Goal: Information Seeking & Learning: Find contact information

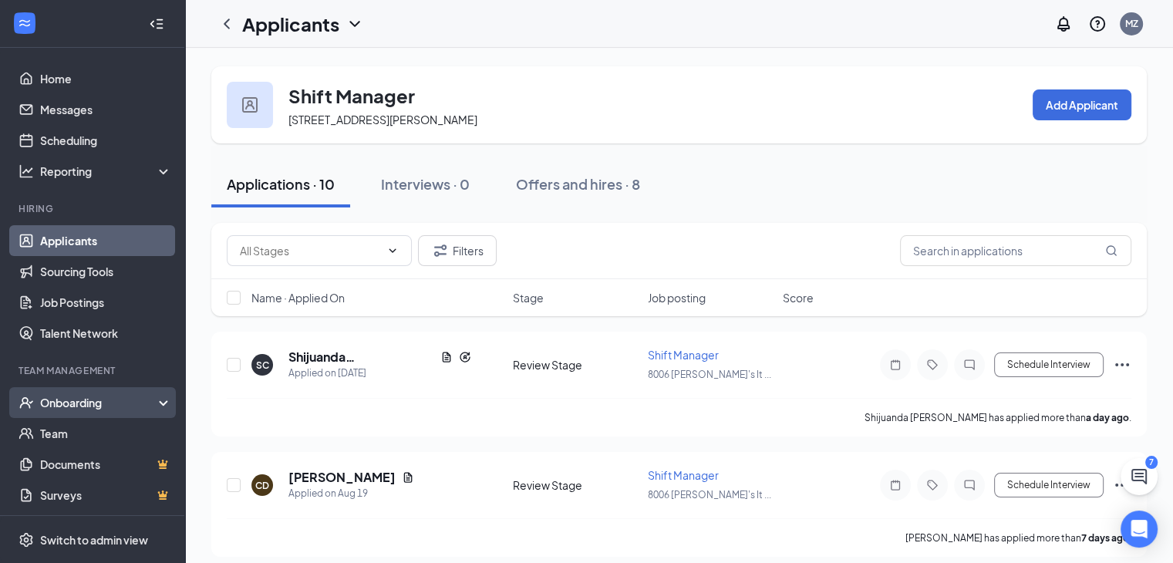
click at [89, 404] on div "Onboarding" at bounding box center [99, 402] width 119 height 15
click at [86, 433] on link "Overview" at bounding box center [106, 433] width 132 height 31
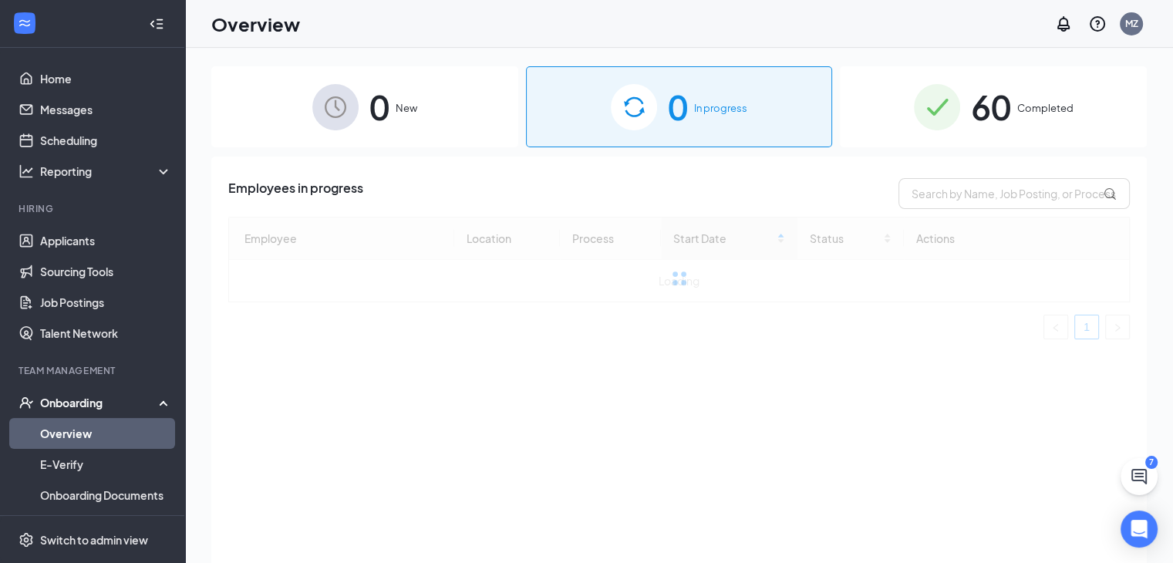
click at [1017, 103] on span "Completed" at bounding box center [1045, 107] width 56 height 15
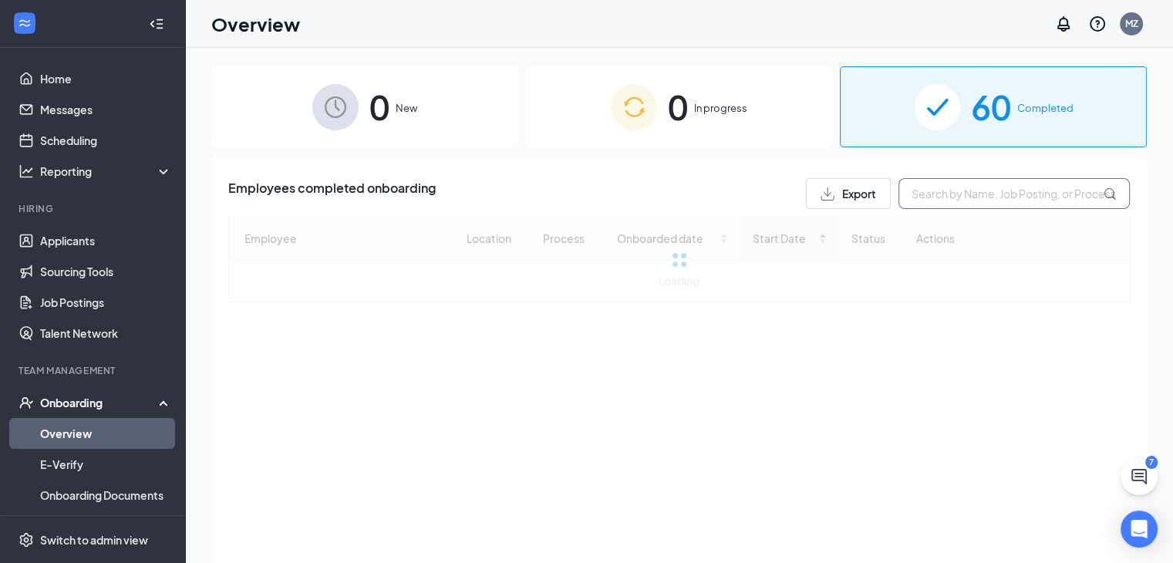
click at [940, 188] on input "text" at bounding box center [1014, 193] width 231 height 31
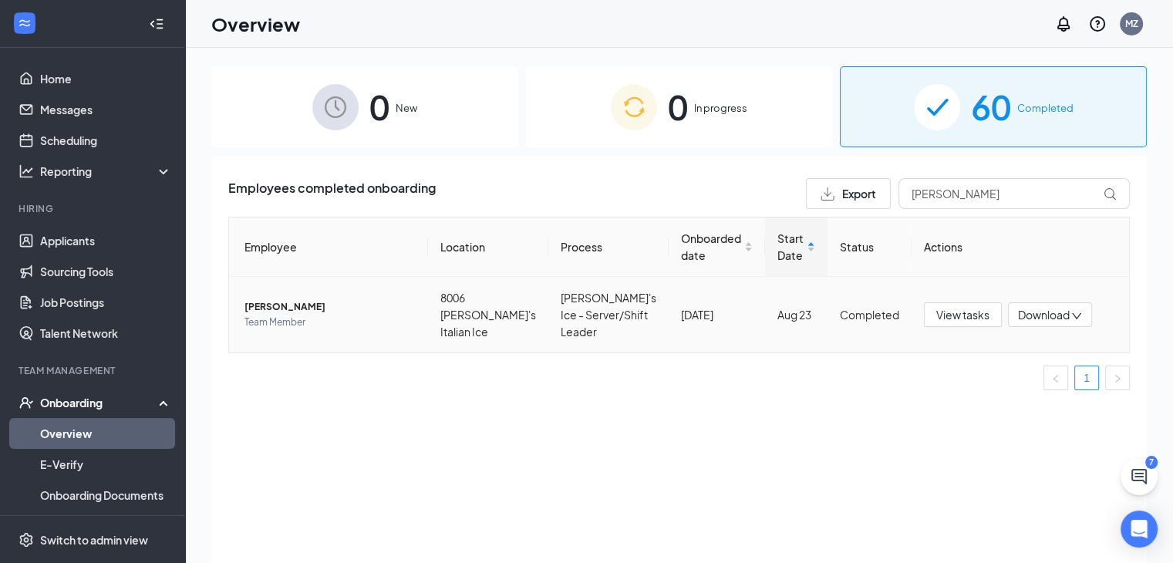
click at [373, 315] on span "Team Member" at bounding box center [330, 322] width 171 height 15
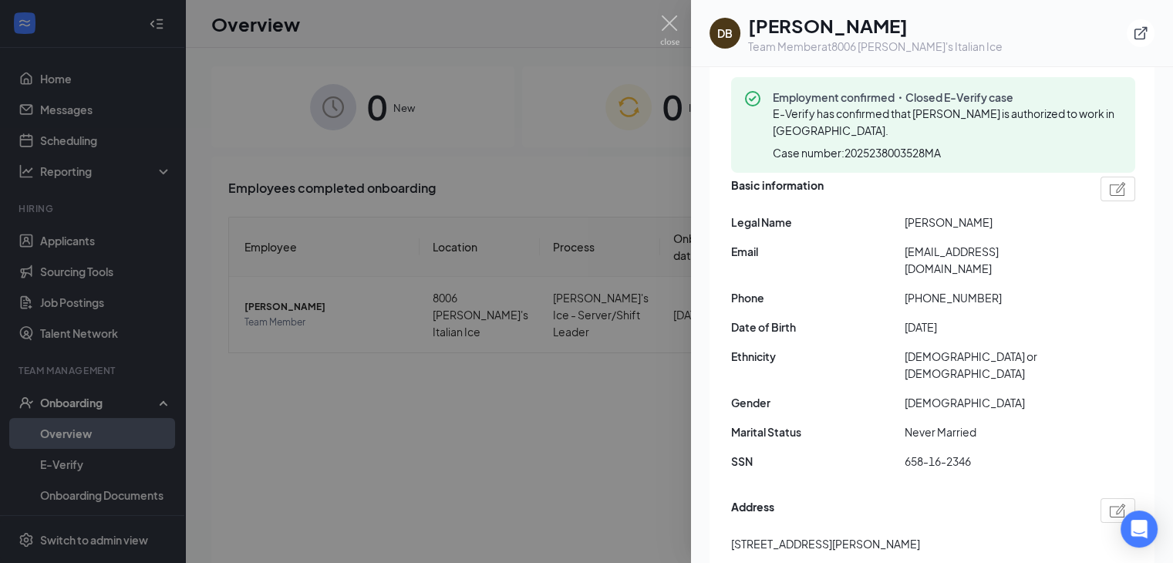
scroll to position [154, 0]
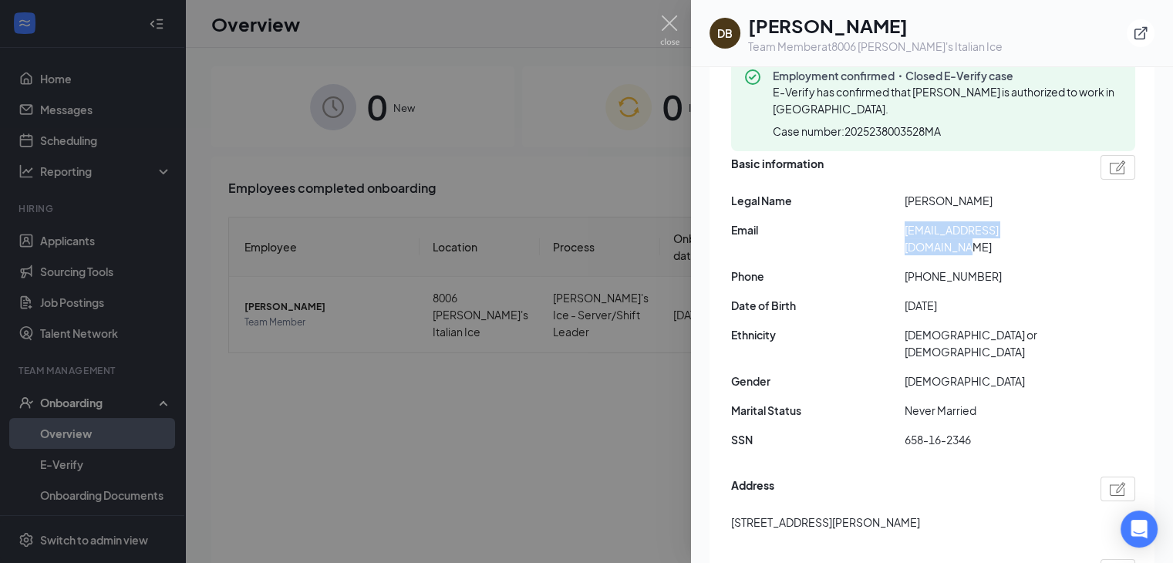
drag, startPoint x: 1060, startPoint y: 228, endPoint x: 896, endPoint y: 234, distance: 164.4
click at [896, 234] on div "Email [EMAIL_ADDRESS][DOMAIN_NAME]" at bounding box center [933, 238] width 404 height 34
copy div "[EMAIL_ADDRESS][DOMAIN_NAME]"
drag, startPoint x: 990, startPoint y: 258, endPoint x: 913, endPoint y: 260, distance: 76.4
click at [913, 268] on span "[PHONE_NUMBER]" at bounding box center [992, 276] width 174 height 17
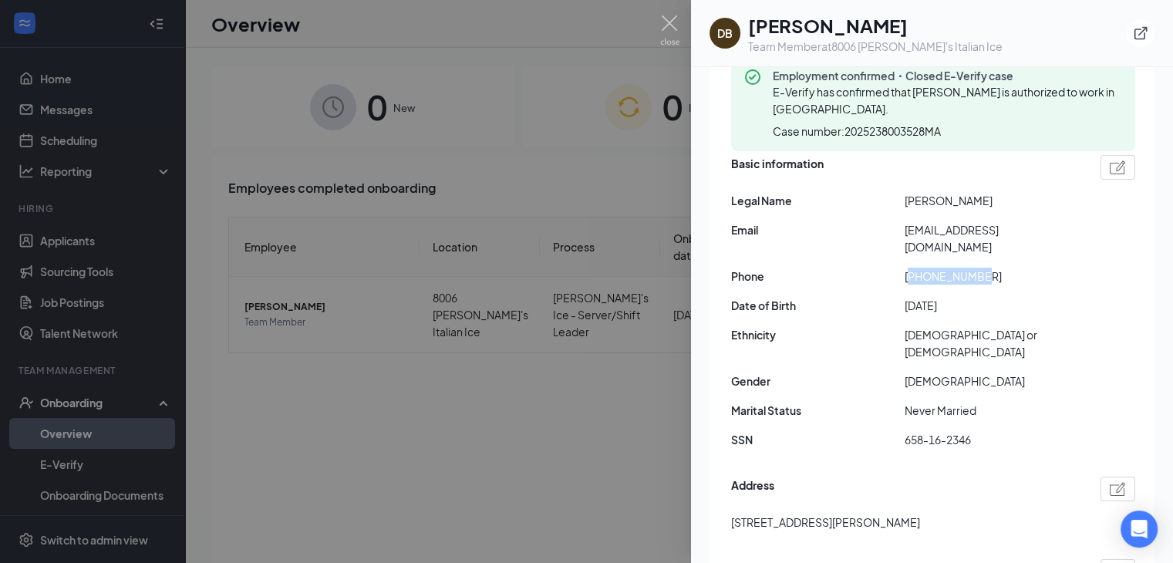
click at [920, 268] on span "[PHONE_NUMBER]" at bounding box center [992, 276] width 174 height 17
drag, startPoint x: 916, startPoint y: 258, endPoint x: 986, endPoint y: 264, distance: 69.6
click at [986, 268] on span "[PHONE_NUMBER]" at bounding box center [992, 276] width 174 height 17
copy span "8642005987"
click at [672, 24] on img at bounding box center [669, 30] width 19 height 30
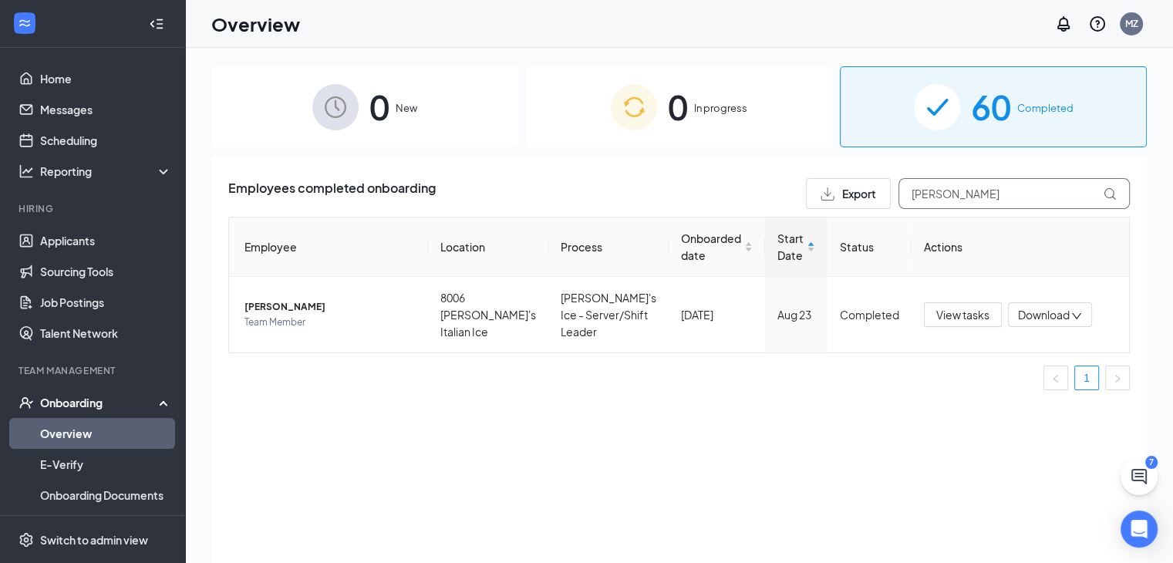
drag, startPoint x: 973, startPoint y: 193, endPoint x: 824, endPoint y: 175, distance: 149.9
click at [834, 183] on div "Export [PERSON_NAME]" at bounding box center [968, 193] width 324 height 31
type input "tahlin"
click at [391, 308] on span "[PERSON_NAME] A [PERSON_NAME]" at bounding box center [330, 307] width 171 height 31
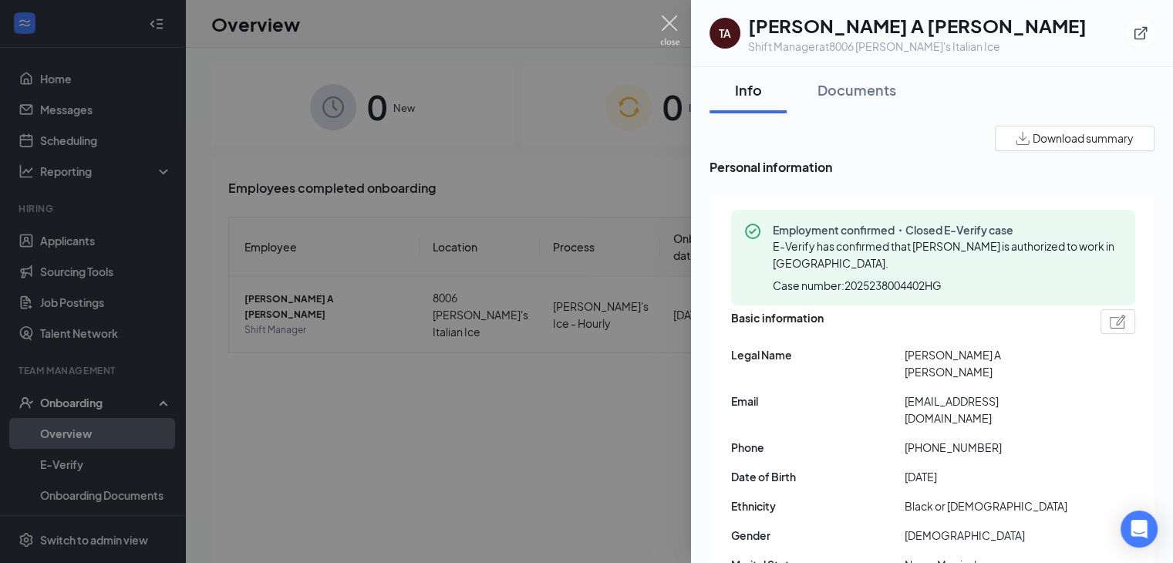
click at [671, 22] on img at bounding box center [669, 30] width 19 height 30
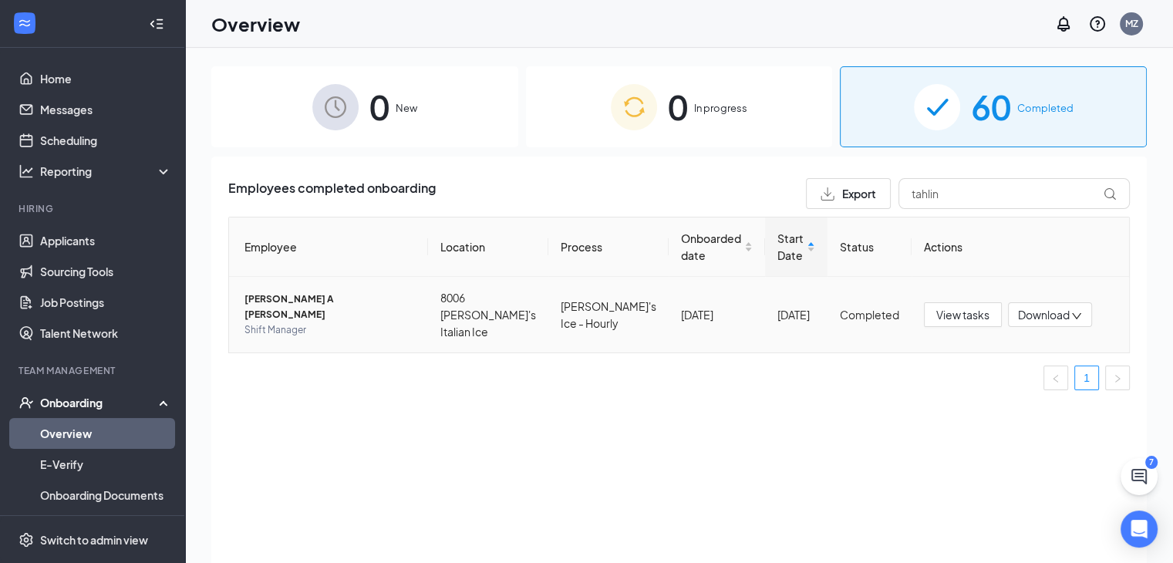
click at [416, 322] on span "Shift Manager" at bounding box center [330, 329] width 171 height 15
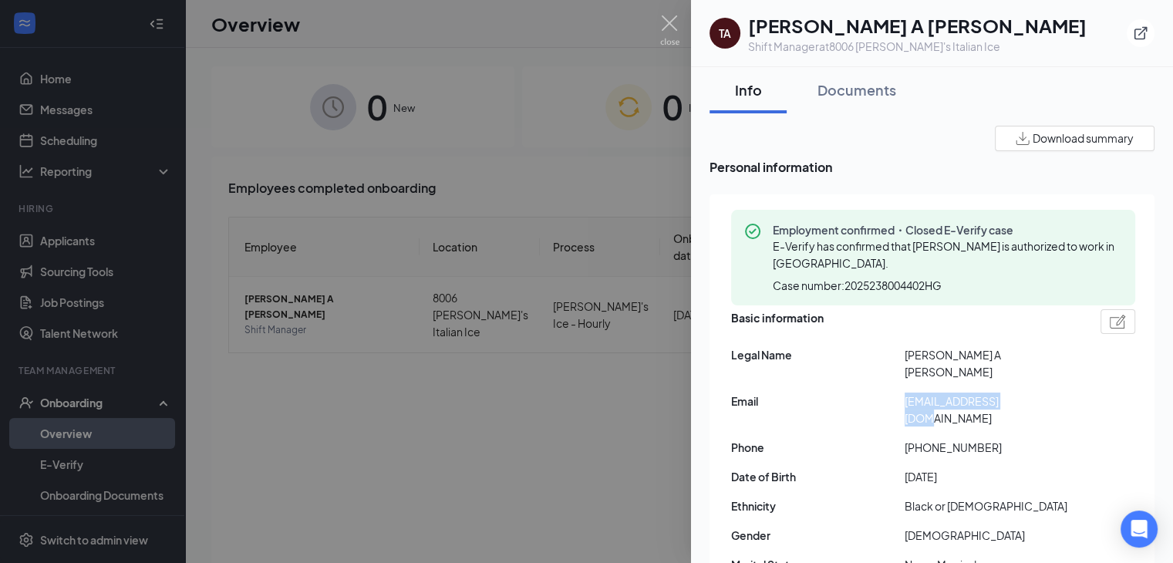
drag, startPoint x: 1018, startPoint y: 381, endPoint x: 902, endPoint y: 391, distance: 116.9
click at [902, 393] on div "Email [EMAIL_ADDRESS][DOMAIN_NAME]" at bounding box center [933, 410] width 404 height 34
copy div "[EMAIL_ADDRESS][DOMAIN_NAME]"
click at [459, 424] on div at bounding box center [586, 281] width 1173 height 563
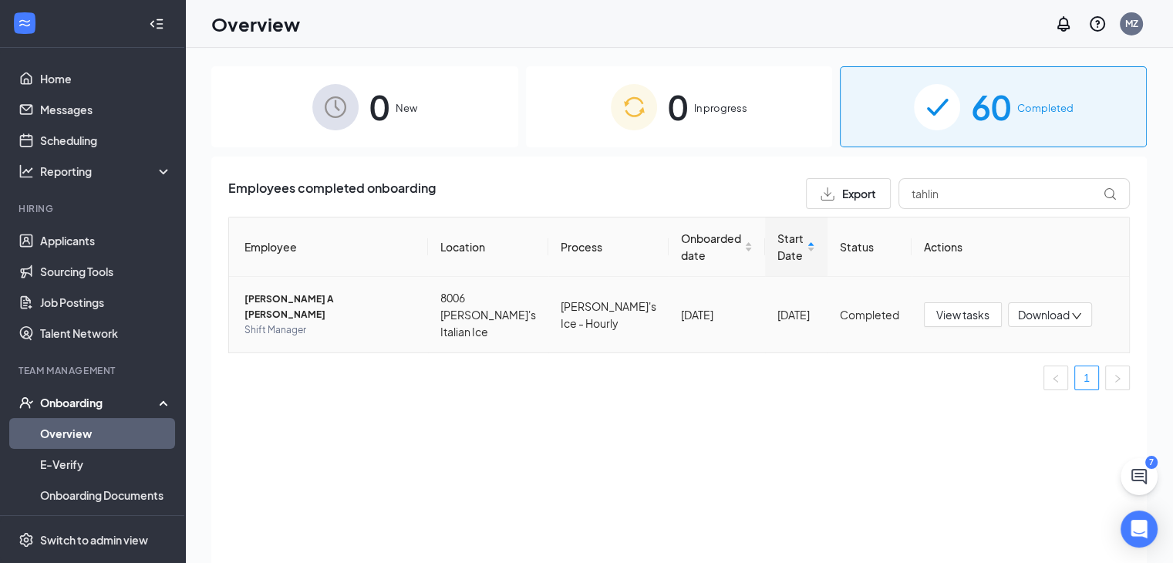
click at [393, 322] on span "Shift Manager" at bounding box center [330, 329] width 171 height 15
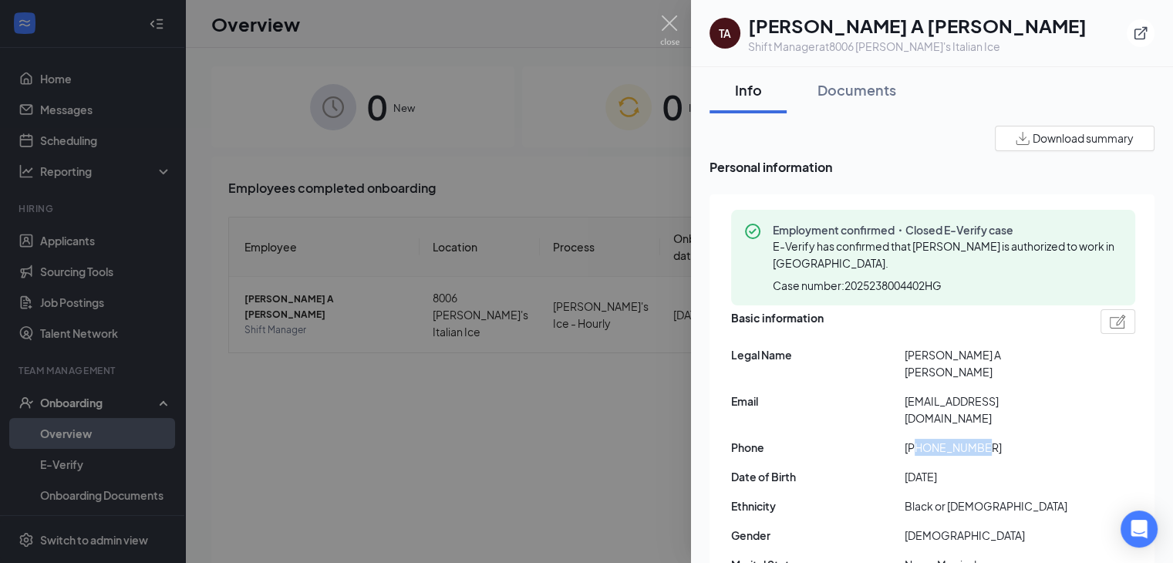
drag, startPoint x: 987, startPoint y: 417, endPoint x: 916, endPoint y: 423, distance: 71.3
click at [916, 423] on div "Basic information Legal Name [PERSON_NAME] A [PERSON_NAME] Email [EMAIL_ADDRESS…" at bounding box center [933, 459] width 404 height 309
copy span "8647217988"
drag, startPoint x: 1017, startPoint y: 383, endPoint x: 896, endPoint y: 386, distance: 121.9
click at [896, 393] on div "Email [EMAIL_ADDRESS][DOMAIN_NAME]" at bounding box center [933, 410] width 404 height 34
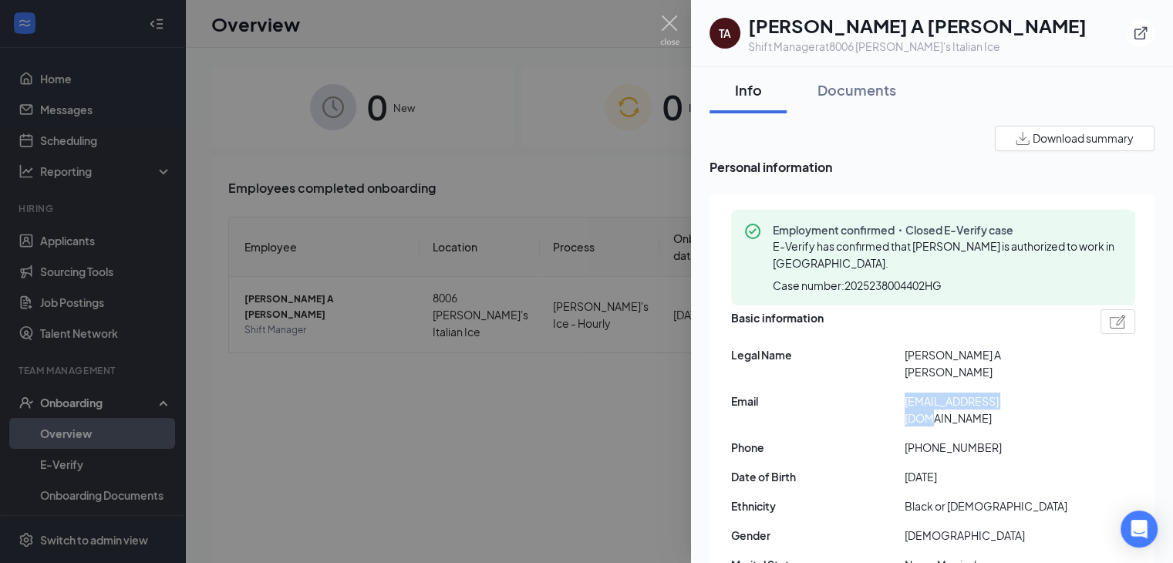
copy div "[EMAIL_ADDRESS][DOMAIN_NAME]"
click at [670, 18] on img at bounding box center [669, 30] width 19 height 30
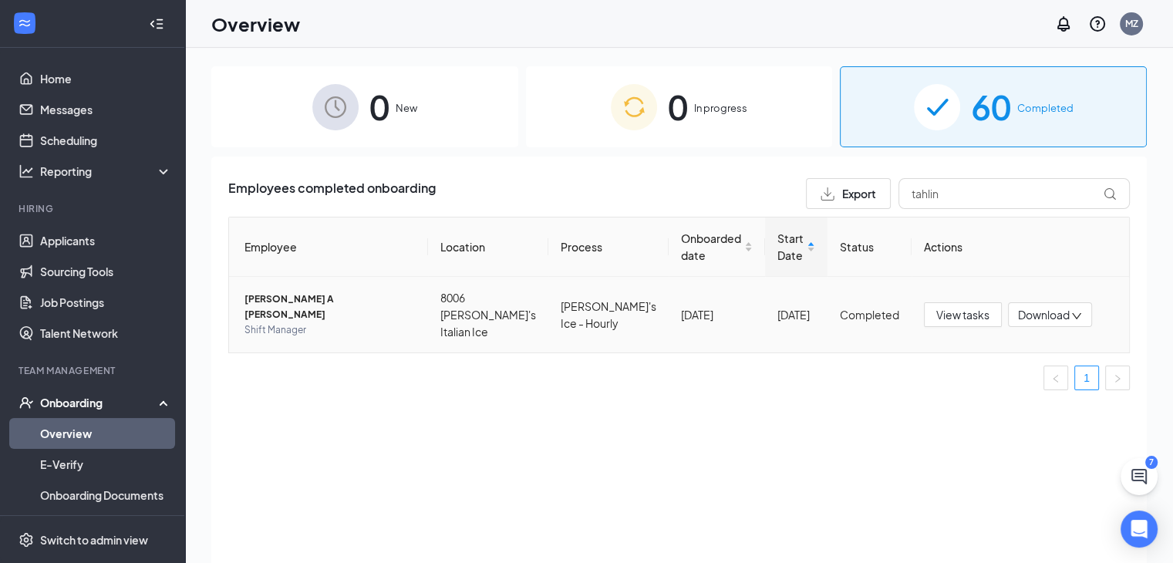
click at [404, 313] on span "[PERSON_NAME] A [PERSON_NAME]" at bounding box center [330, 307] width 171 height 31
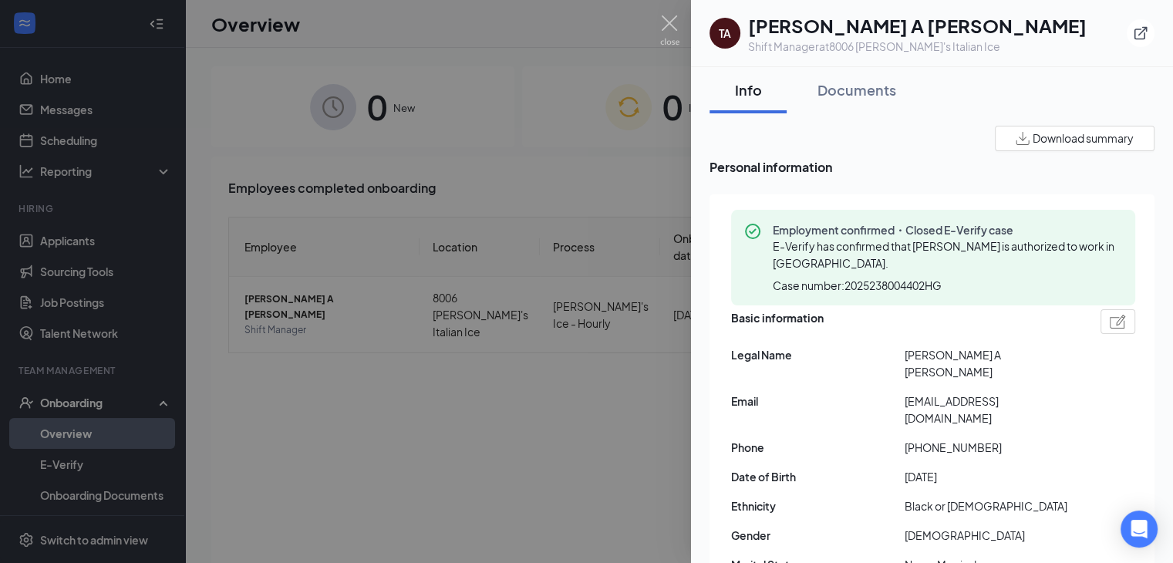
scroll to position [77, 0]
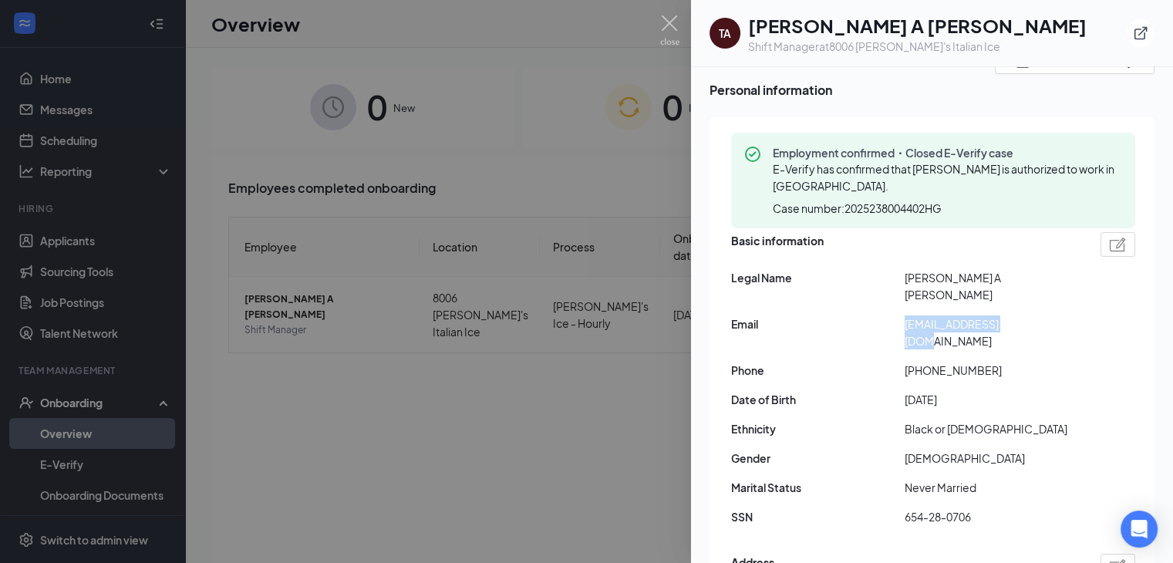
drag, startPoint x: 1017, startPoint y: 307, endPoint x: 898, endPoint y: 305, distance: 118.8
click at [898, 315] on div "Email [EMAIL_ADDRESS][DOMAIN_NAME]" at bounding box center [933, 332] width 404 height 34
copy div "[EMAIL_ADDRESS][DOMAIN_NAME]"
click at [605, 167] on div at bounding box center [586, 281] width 1173 height 563
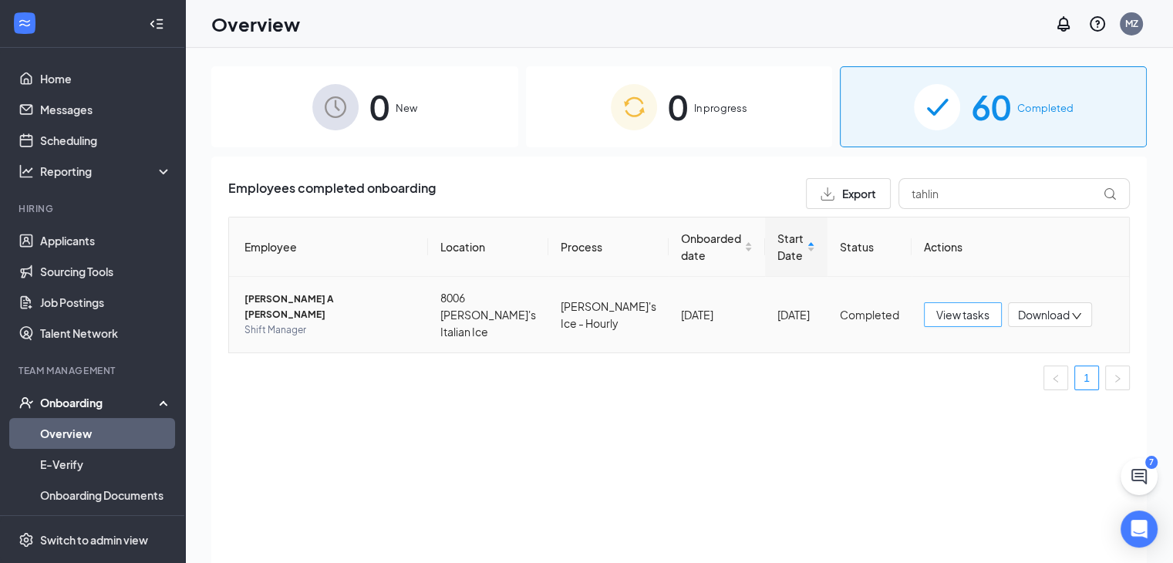
click at [939, 316] on span "View tasks" at bounding box center [962, 314] width 53 height 17
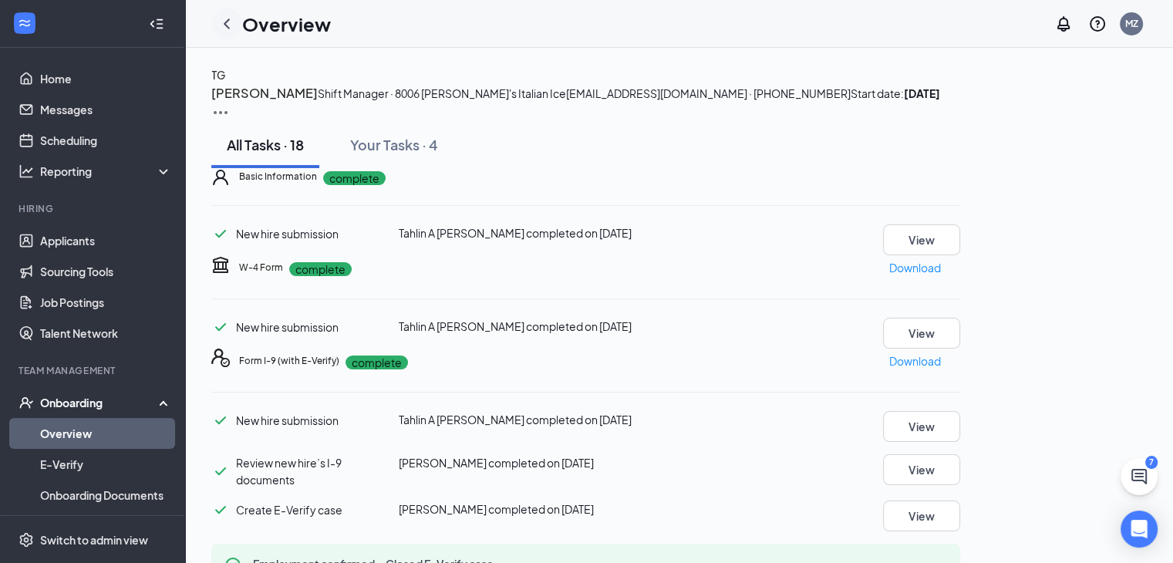
click at [228, 23] on icon "ChevronLeft" at bounding box center [227, 24] width 19 height 19
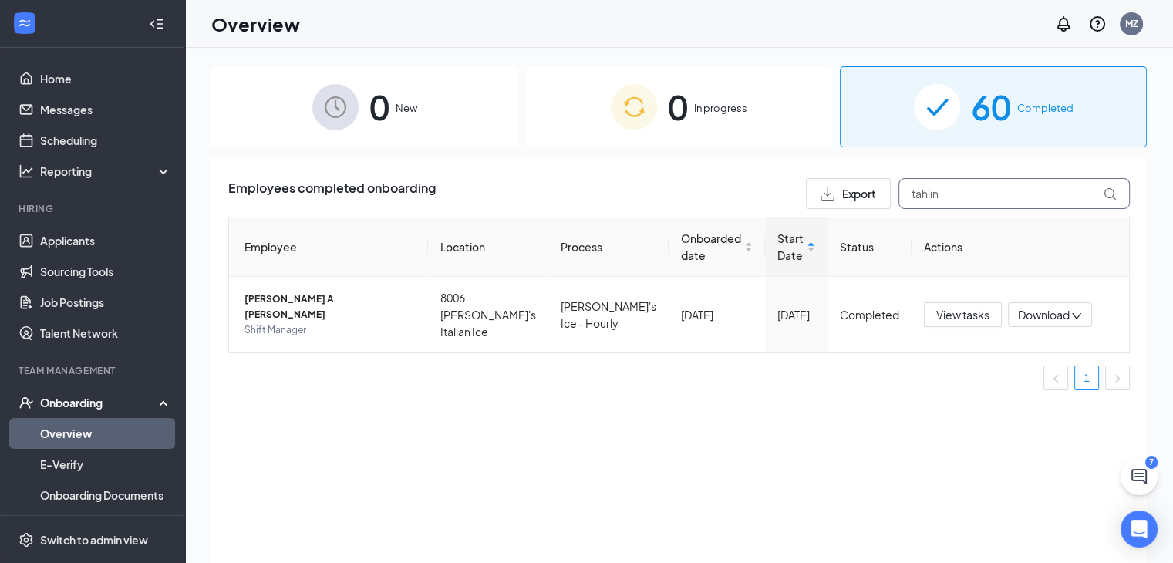
drag, startPoint x: 959, startPoint y: 197, endPoint x: 875, endPoint y: 198, distance: 83.3
click at [875, 198] on div "Export tahlin" at bounding box center [968, 193] width 324 height 31
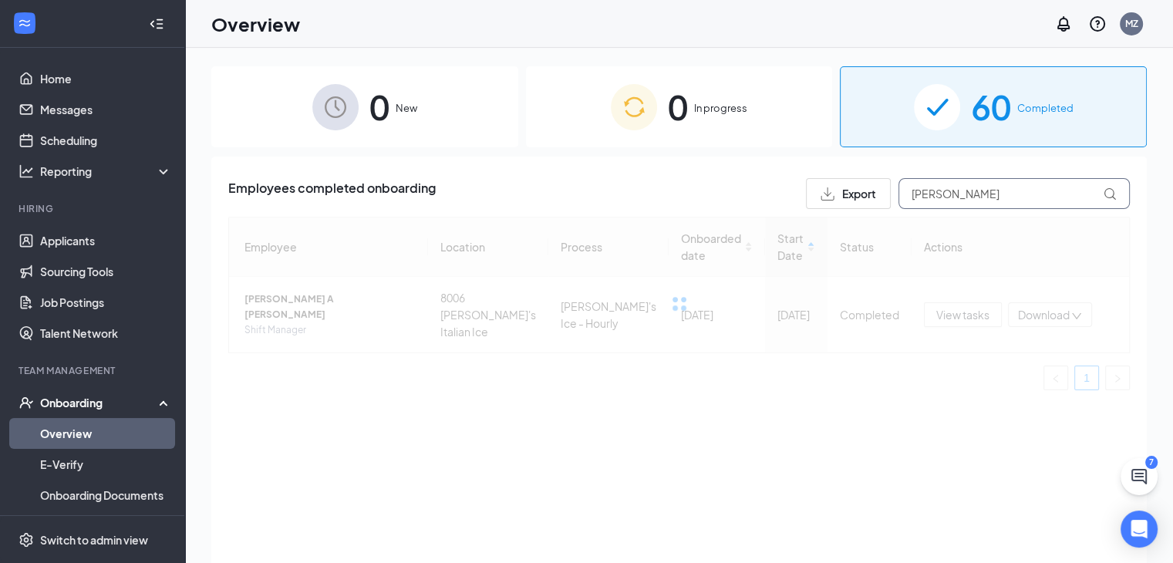
type input "[PERSON_NAME]"
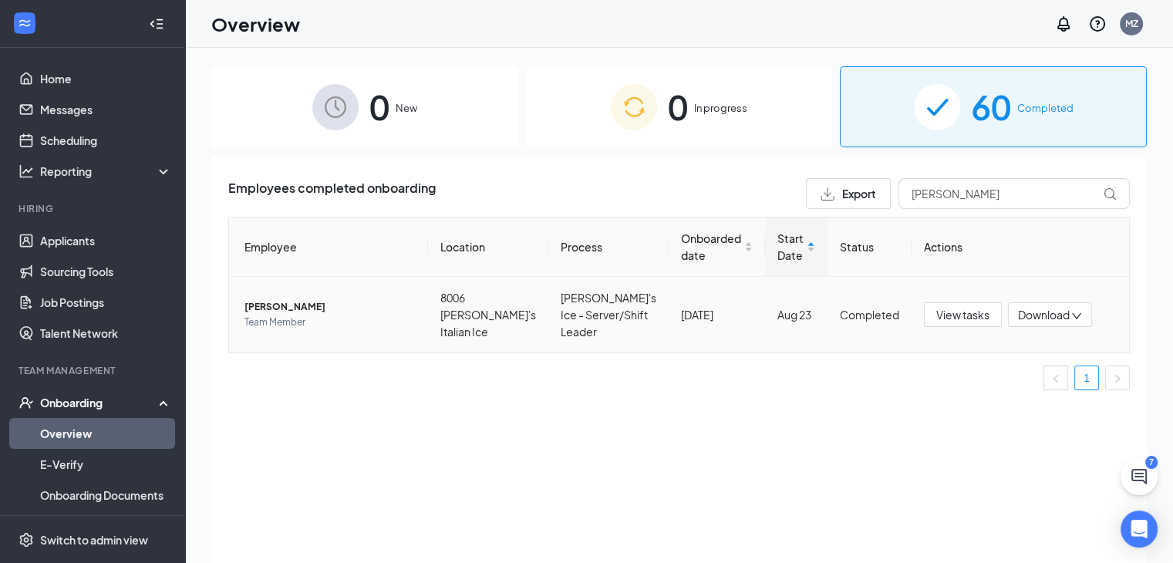
click at [361, 319] on span "Team Member" at bounding box center [330, 322] width 171 height 15
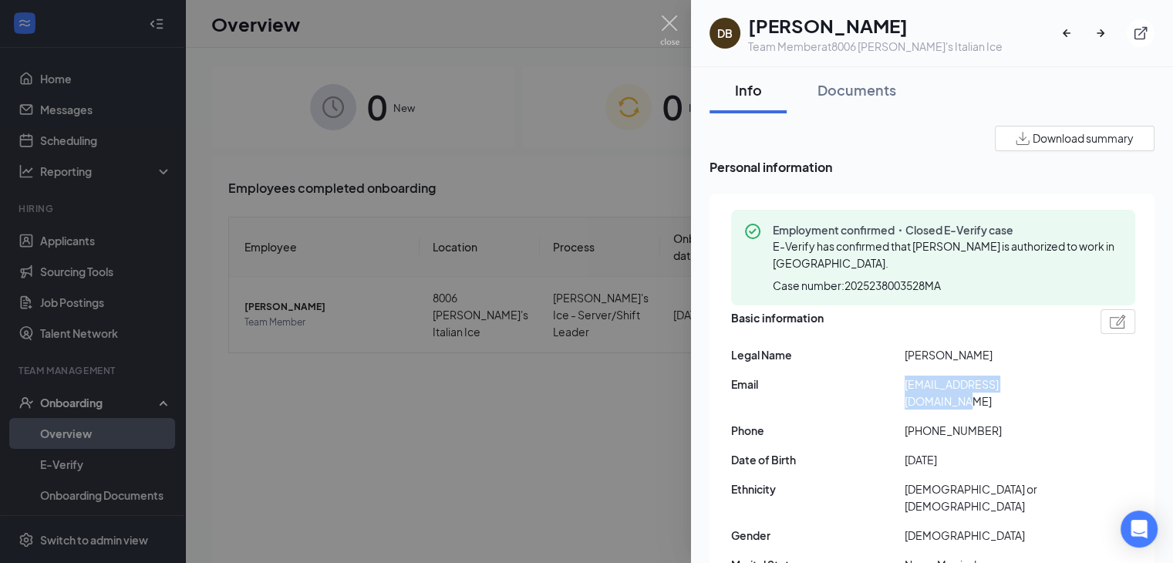
drag, startPoint x: 1061, startPoint y: 383, endPoint x: 904, endPoint y: 385, distance: 157.4
click at [904, 385] on div "Email [EMAIL_ADDRESS][DOMAIN_NAME]" at bounding box center [933, 393] width 404 height 34
copy div "[EMAIL_ADDRESS][DOMAIN_NAME]"
